Goal: Task Accomplishment & Management: Manage account settings

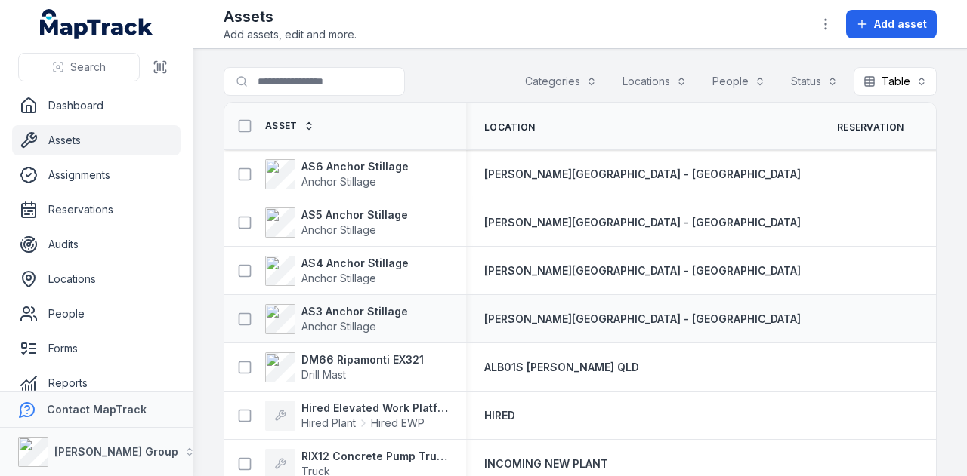
scroll to position [227, 0]
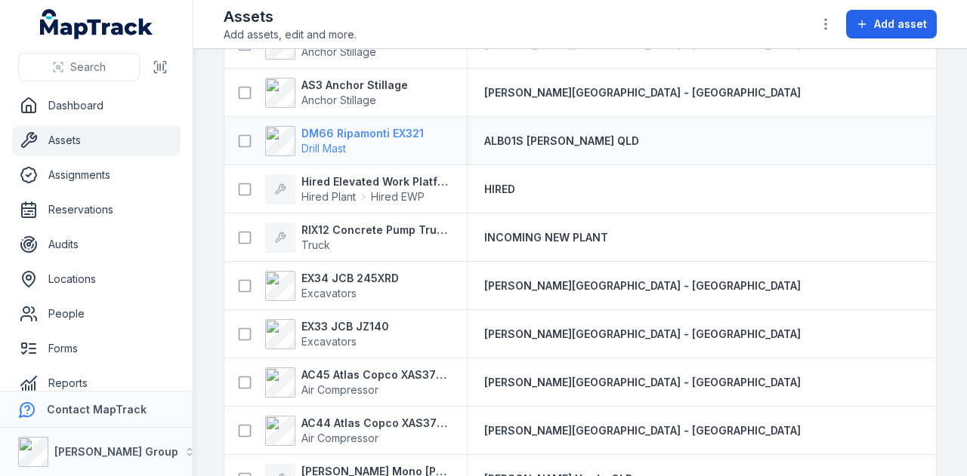
click at [382, 138] on strong "DM66 Ripamonti EX321" at bounding box center [362, 133] width 122 height 15
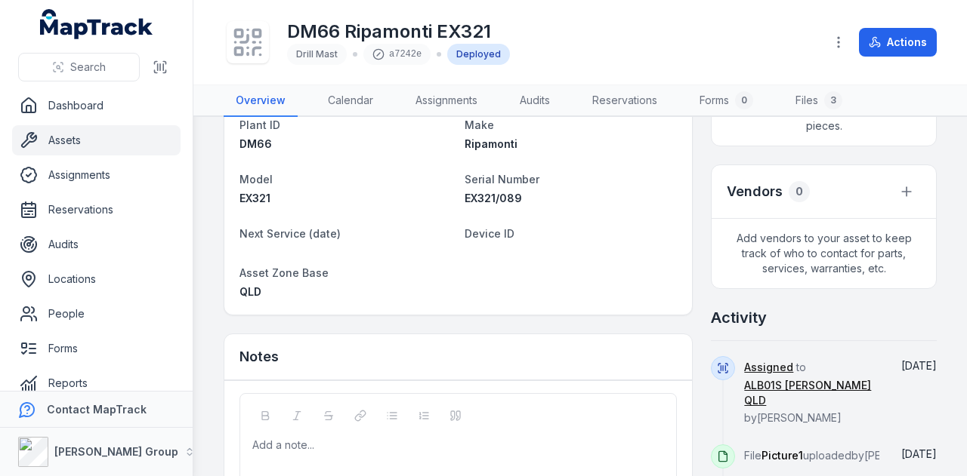
scroll to position [378, 0]
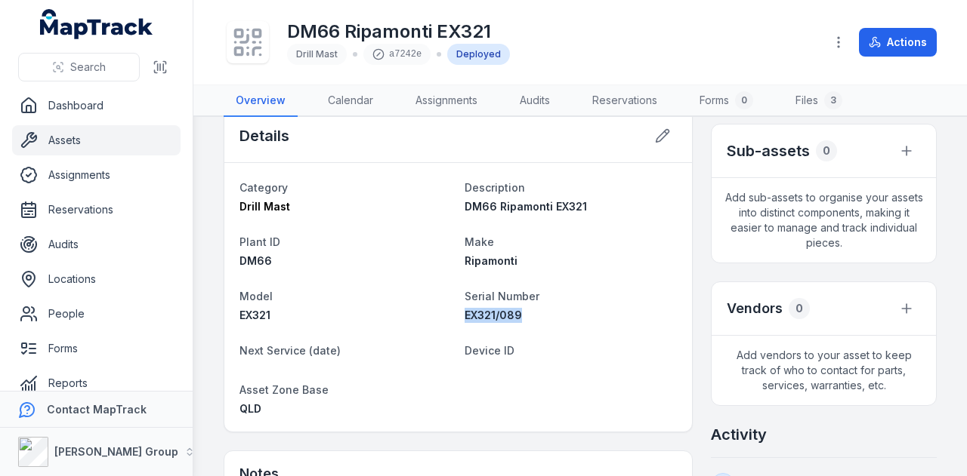
drag, startPoint x: 526, startPoint y: 313, endPoint x: 455, endPoint y: 322, distance: 71.7
click at [455, 322] on dl "Category Drill Mast Description DM66 Ripamonti EX321 Plant ID DM66 Make Ripamon…" at bounding box center [457, 297] width 437 height 239
copy span "EX321/089"
click at [125, 212] on link "Reservations" at bounding box center [96, 210] width 168 height 30
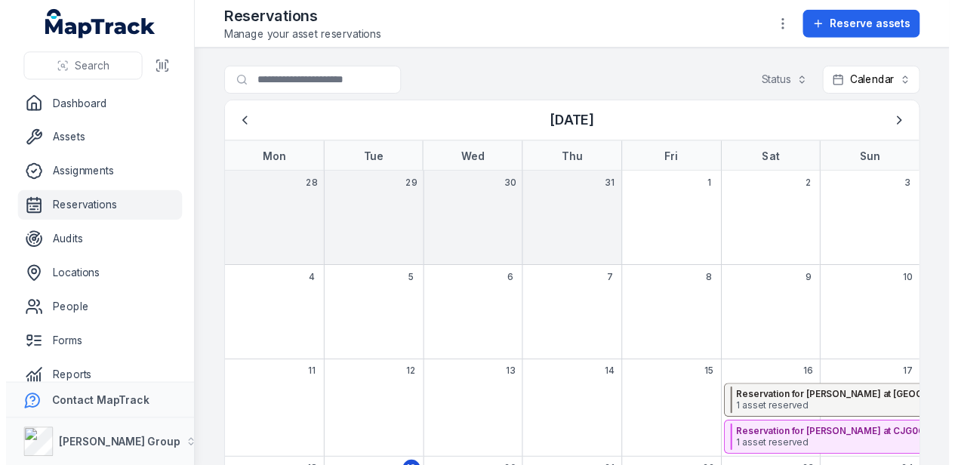
scroll to position [207, 0]
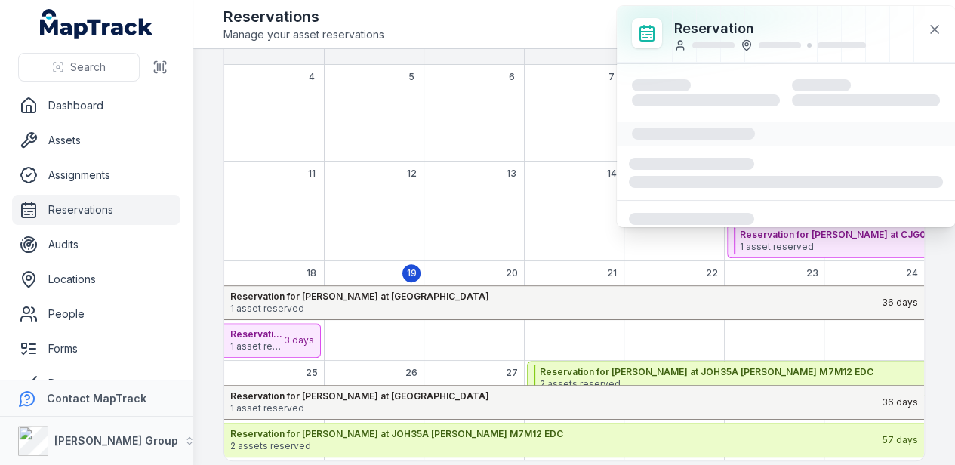
click at [547, 206] on div "August 2025" at bounding box center [574, 224] width 100 height 76
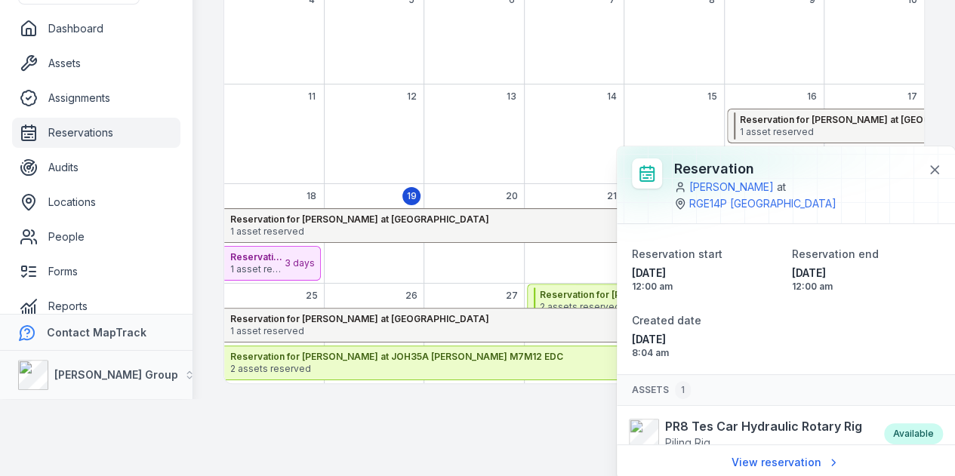
scroll to position [80, 0]
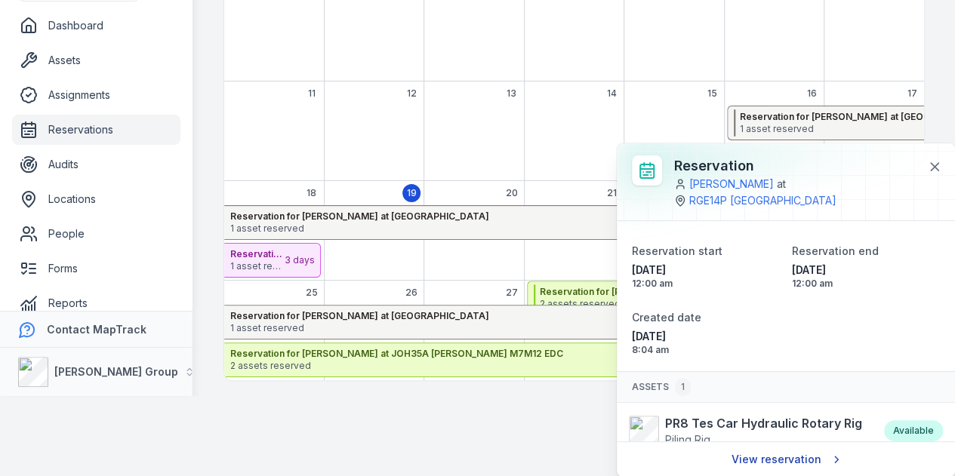
click at [802, 464] on link "View reservation" at bounding box center [786, 460] width 128 height 29
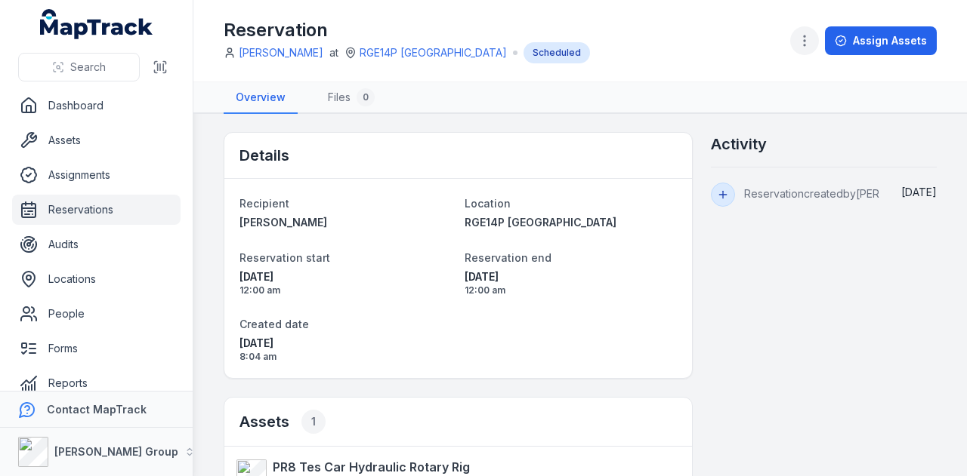
click at [806, 42] on icon "button" at bounding box center [804, 40] width 15 height 15
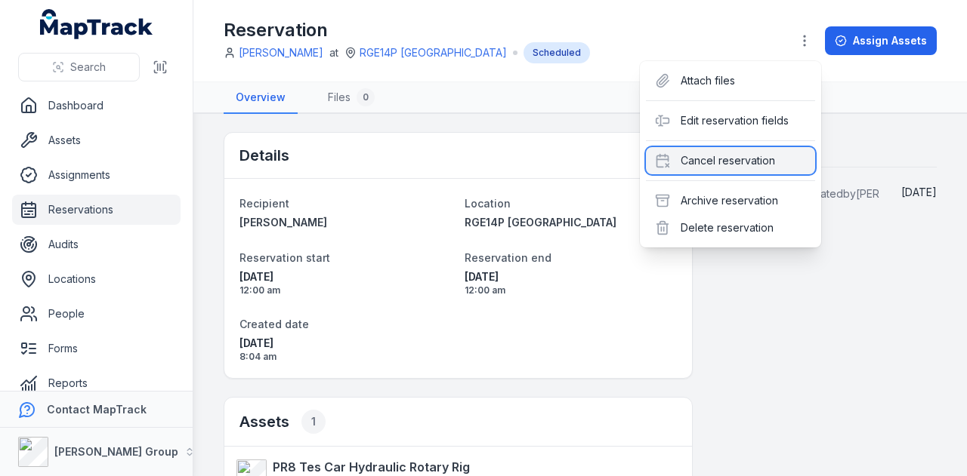
click at [754, 162] on div "Cancel reservation" at bounding box center [730, 160] width 169 height 27
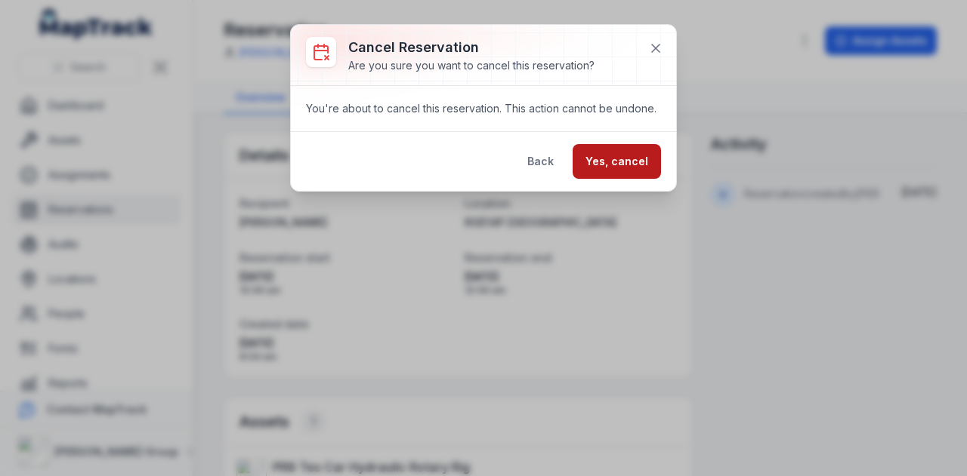
click at [626, 158] on button "Yes, cancel" at bounding box center [616, 161] width 88 height 35
